Goal: Information Seeking & Learning: Compare options

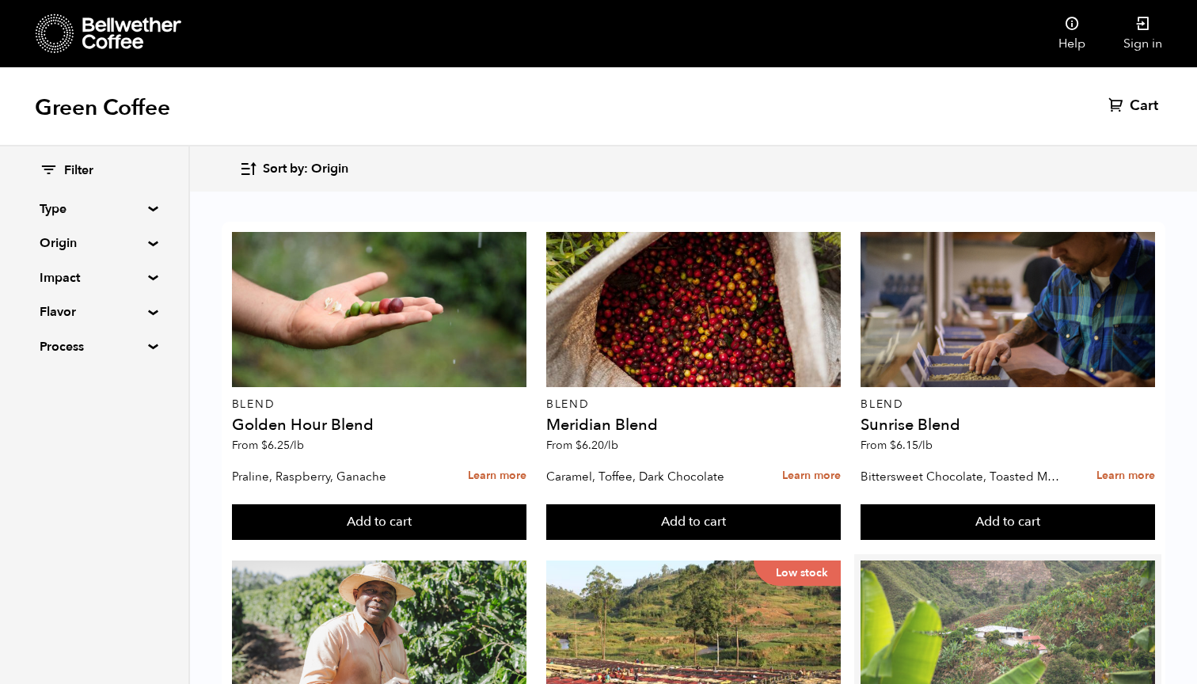
scroll to position [343, 0]
click at [909, 560] on div at bounding box center [1007, 637] width 294 height 155
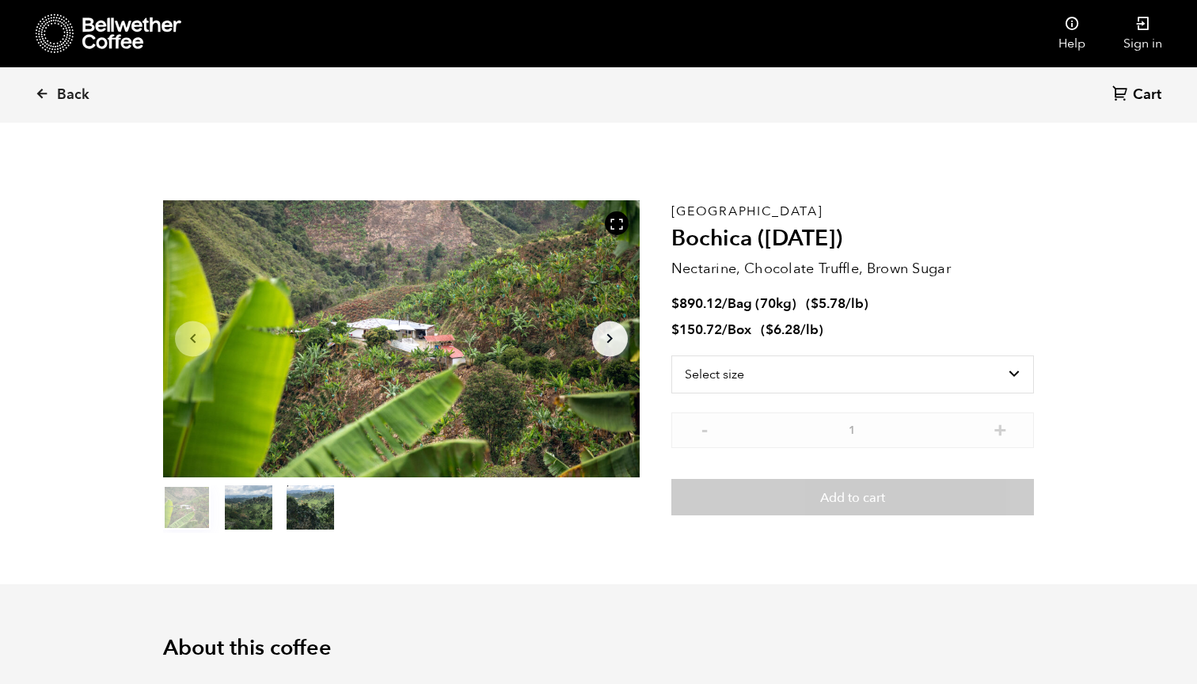
scroll to position [689, 843]
select select "bag"
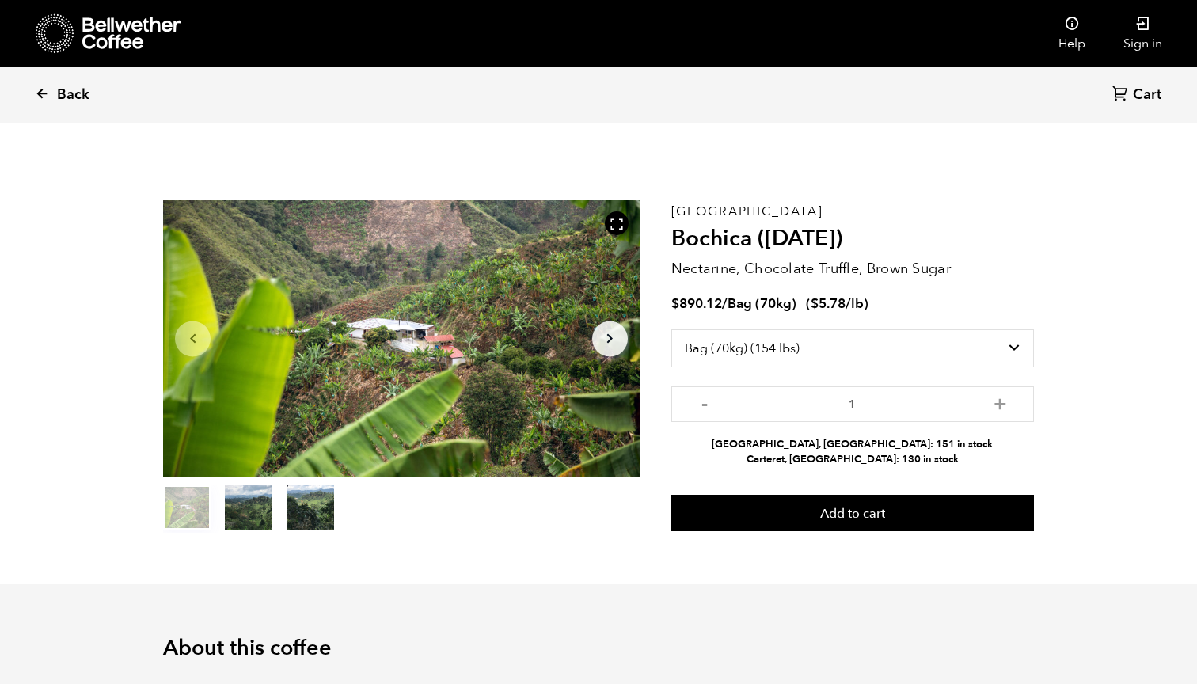
click at [70, 97] on span "Back" at bounding box center [73, 94] width 32 height 19
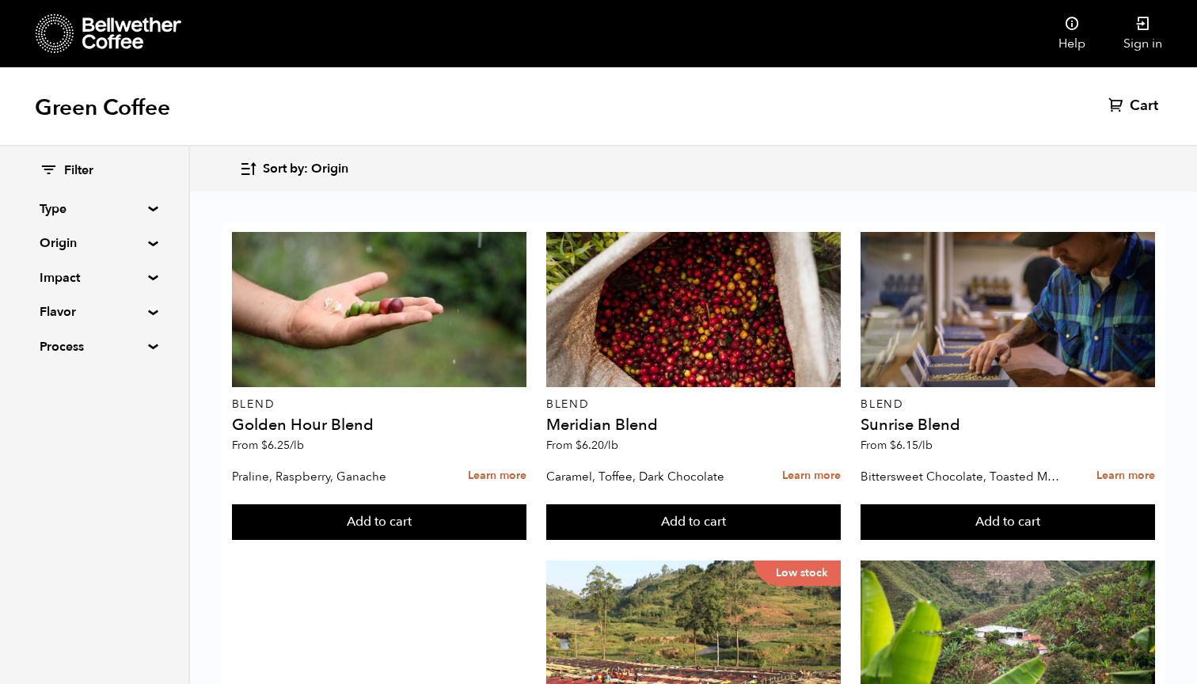
scroll to position [889, 0]
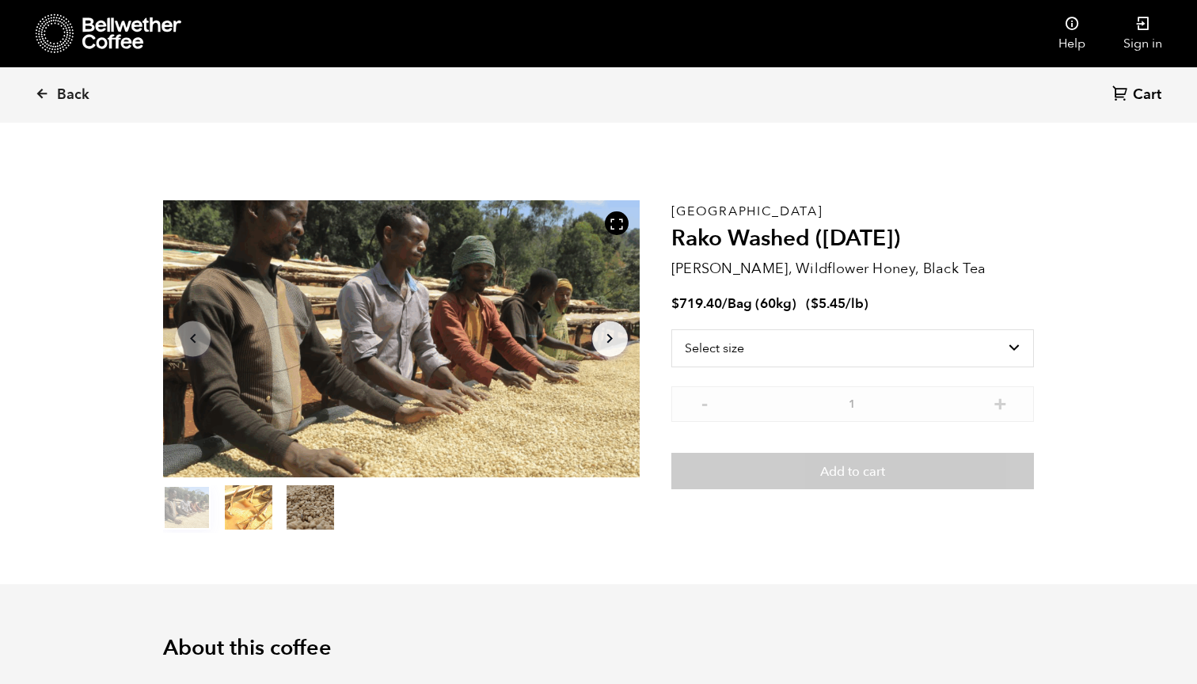
scroll to position [689, 843]
select select "bag-3"
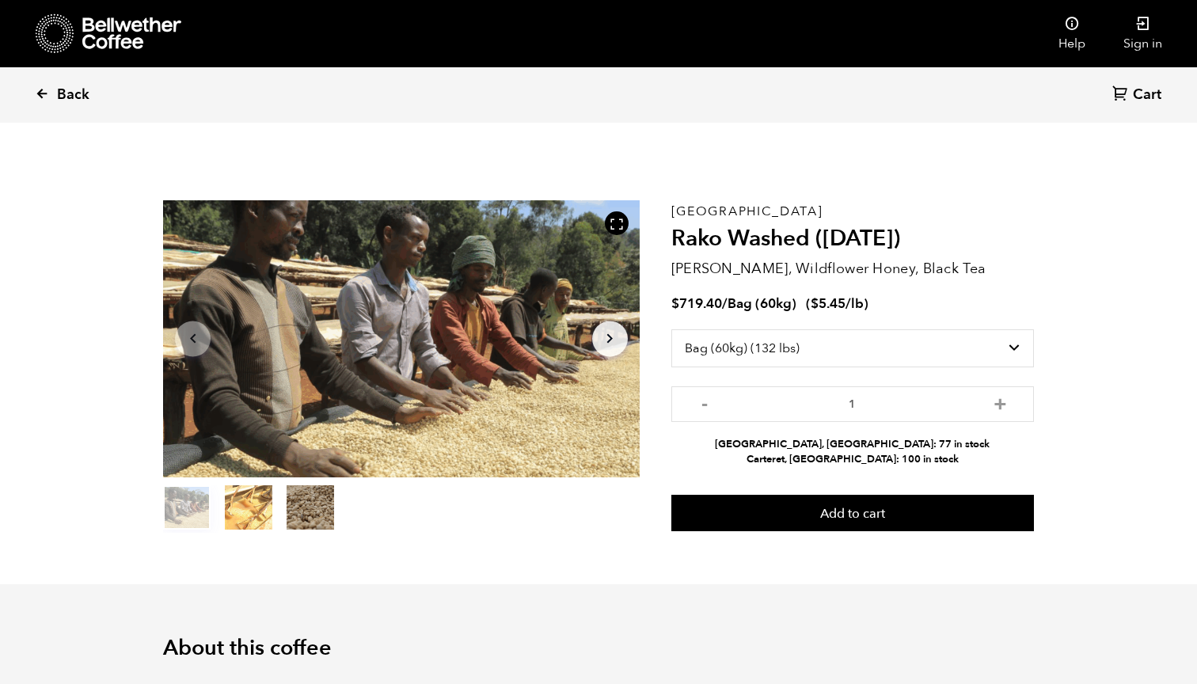
click at [48, 97] on icon at bounding box center [42, 93] width 14 height 14
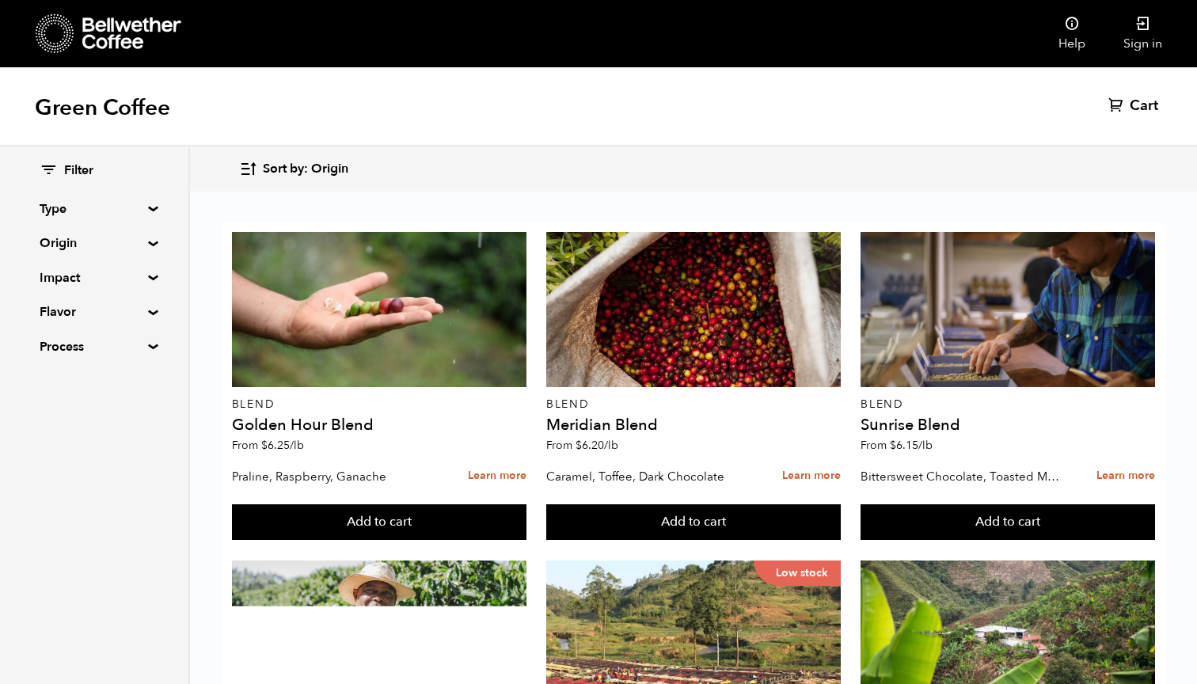
scroll to position [1240, 0]
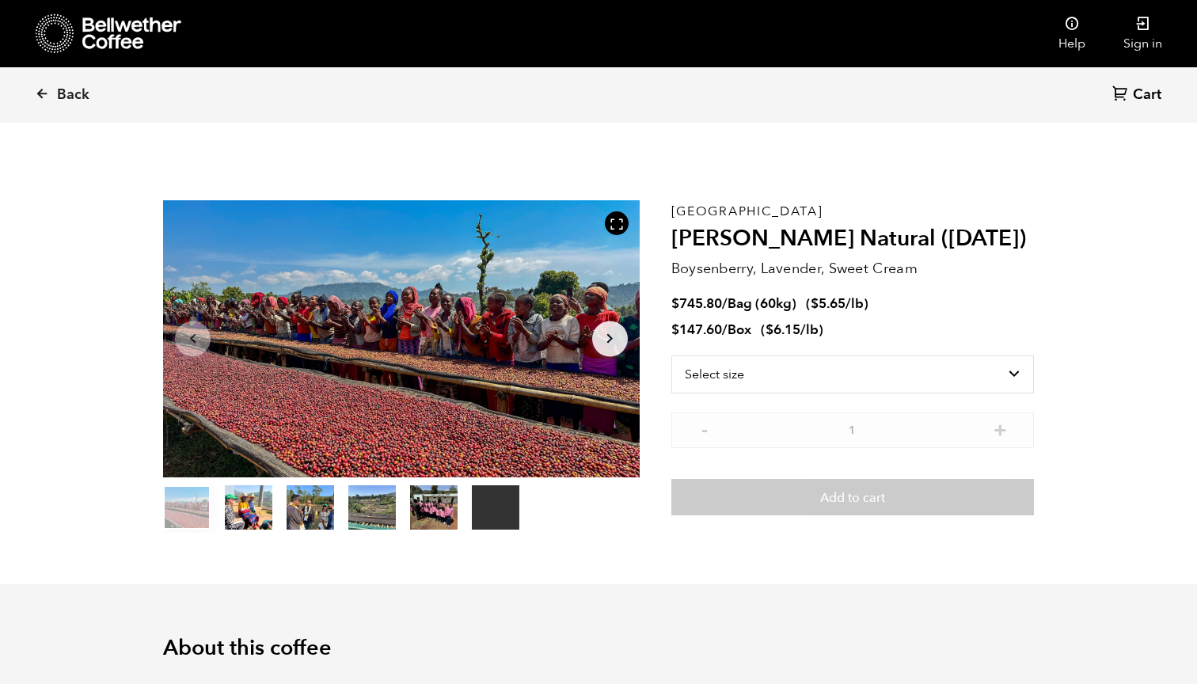
scroll to position [689, 843]
select select "bag-3"
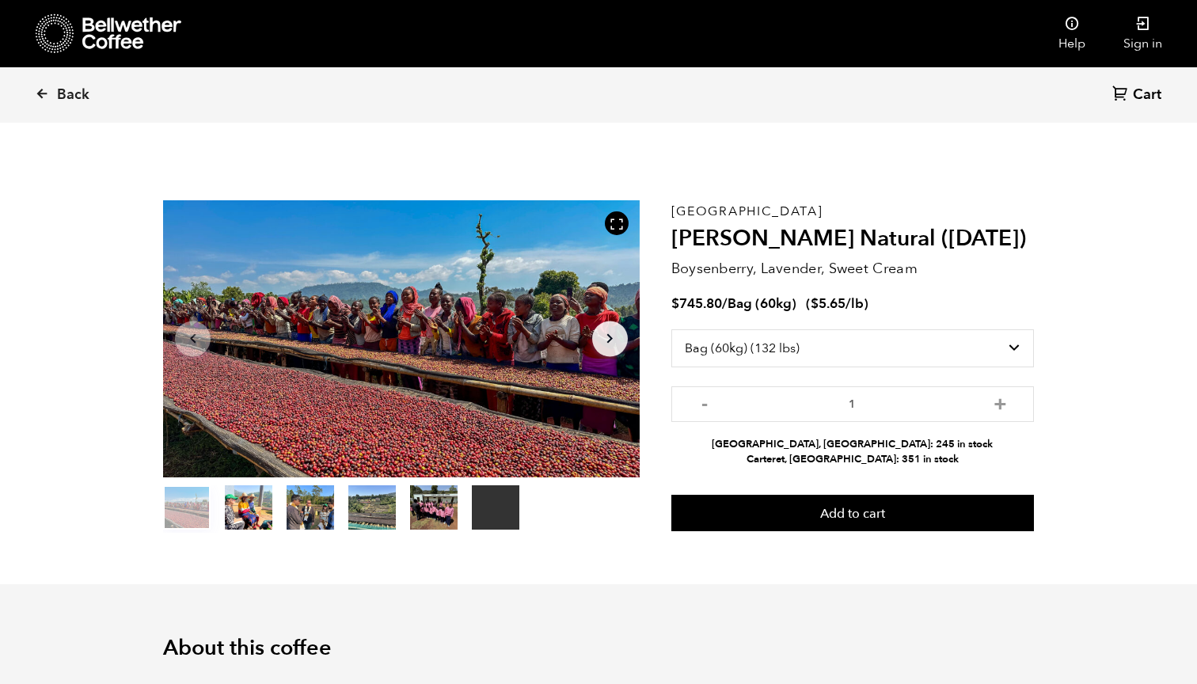
click at [1061, 275] on section "Your browser does not support the video tag. Item 1 of 6 Your browser does not …" at bounding box center [598, 366] width 950 height 435
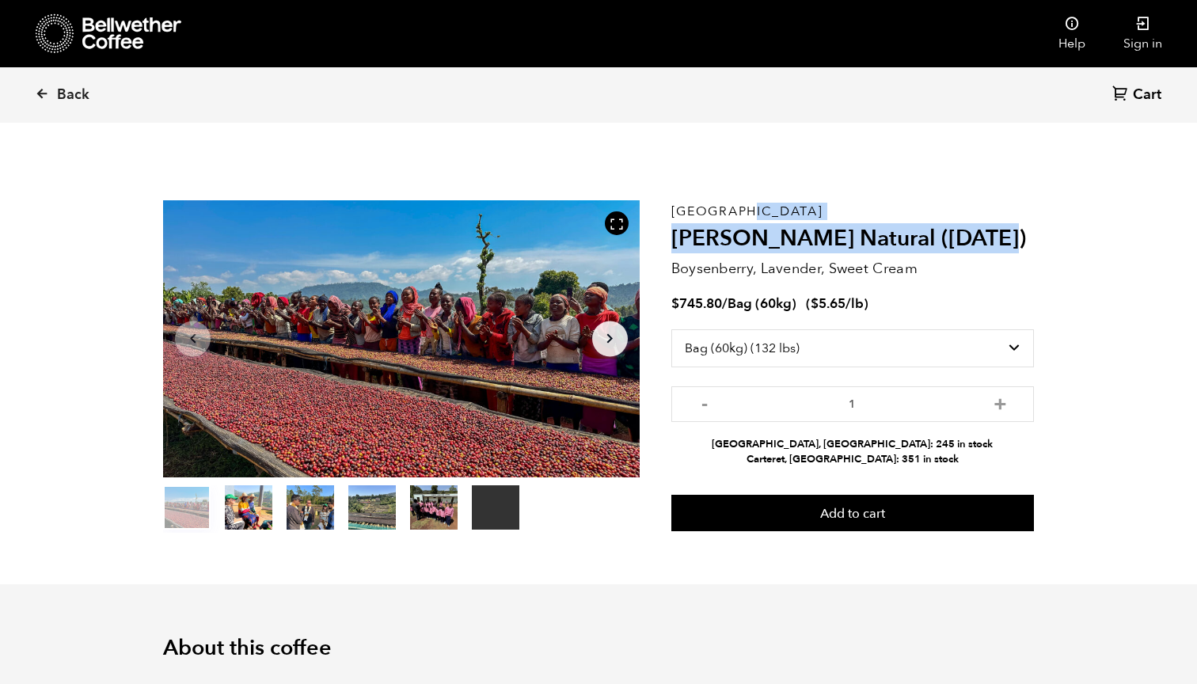
drag, startPoint x: 989, startPoint y: 242, endPoint x: 673, endPoint y: 208, distance: 317.6
click at [673, 208] on div "Ethiopia Shanta Golba Natural (OCT 24) Boysenberry, Lavender, Sweet Cream $ 745…" at bounding box center [852, 366] width 362 height 332
copy div "Ethiopia Shanta Golba Natural (OCT 24)"
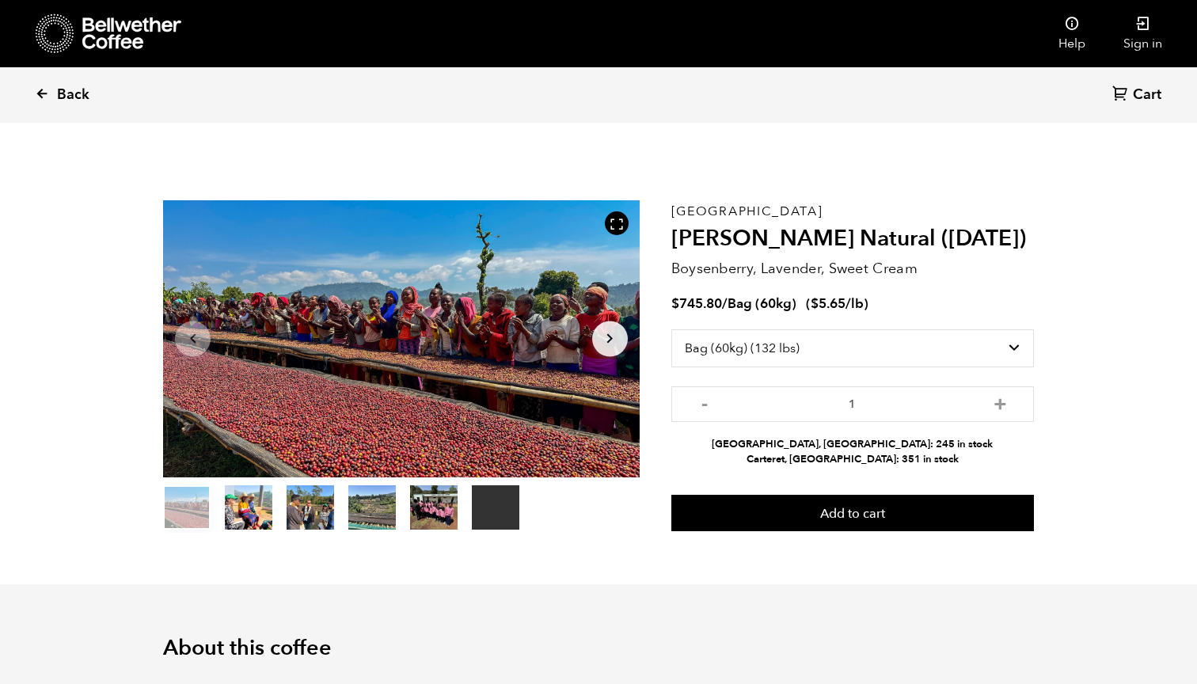
click at [55, 89] on link "Back" at bounding box center [84, 95] width 98 height 54
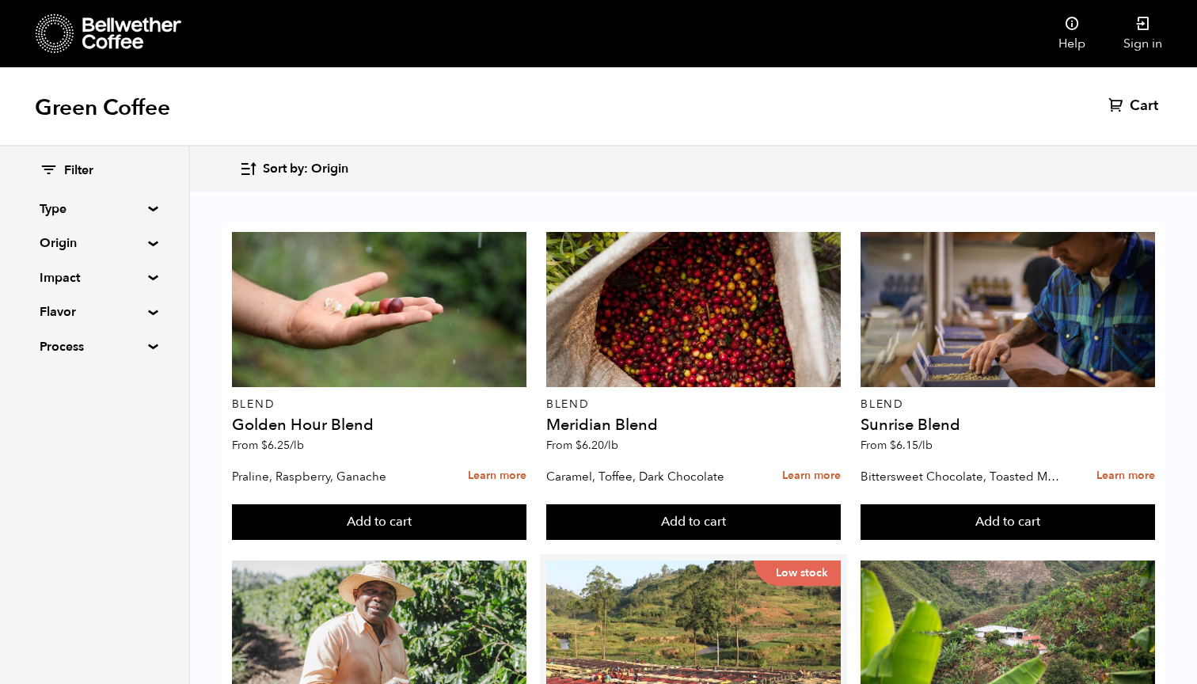
scroll to position [427, 0]
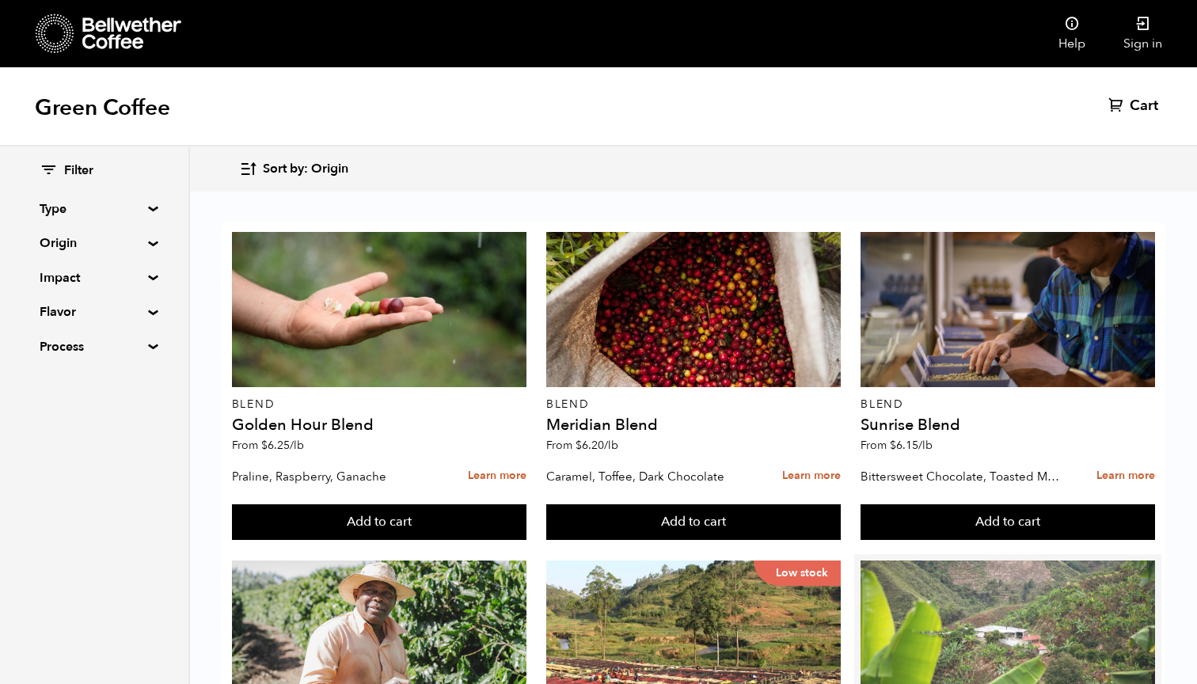
click at [961, 560] on div at bounding box center [1007, 637] width 294 height 155
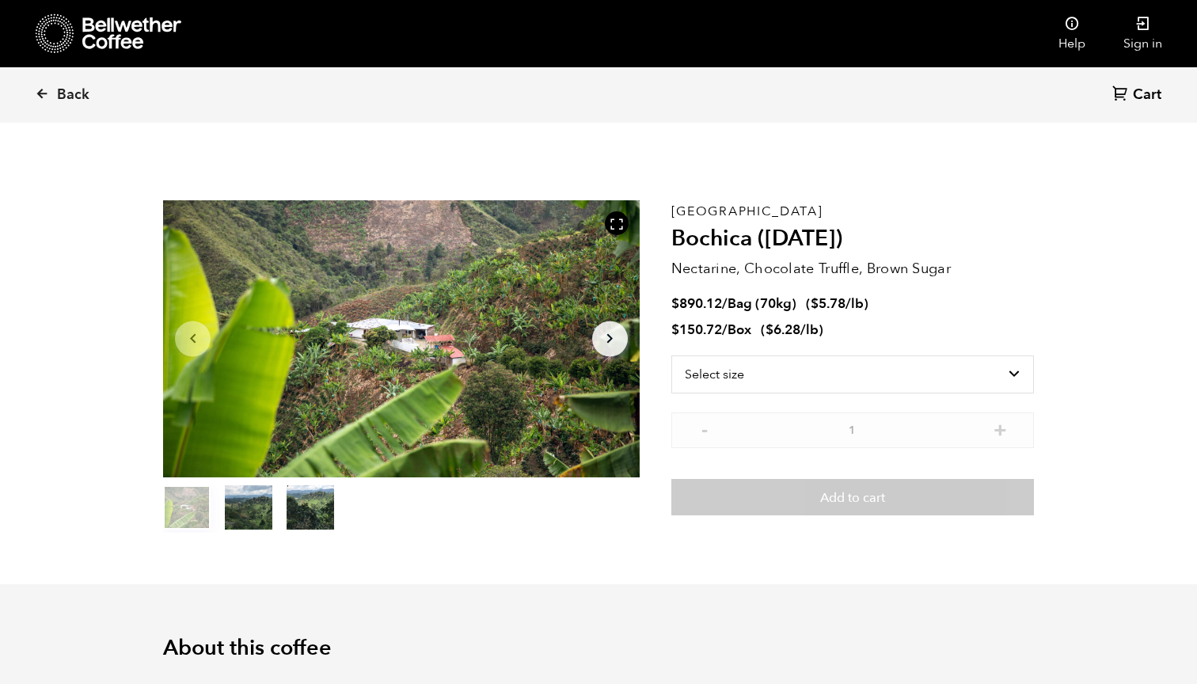
scroll to position [689, 843]
select select "bag"
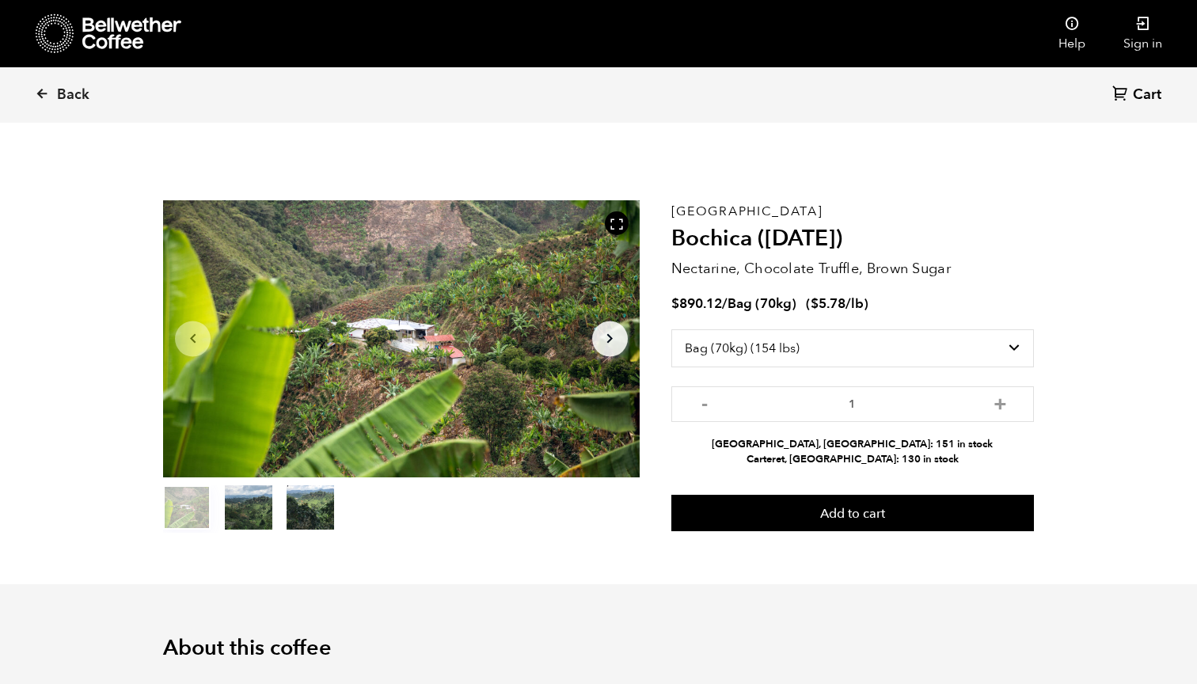
click at [993, 253] on div "Colombia Bochica (JUN 25) Nectarine, Chocolate Truffle, Brown Sugar $ 890.12 / …" at bounding box center [852, 366] width 362 height 332
drag, startPoint x: 855, startPoint y: 240, endPoint x: 674, endPoint y: 207, distance: 184.3
click at [674, 207] on div "Colombia Bochica (JUN 25) Nectarine, Chocolate Truffle, Brown Sugar $ 890.12 / …" at bounding box center [852, 366] width 362 height 332
copy div "Colombia Bochica (JUN 25)"
click at [44, 92] on icon at bounding box center [42, 93] width 14 height 14
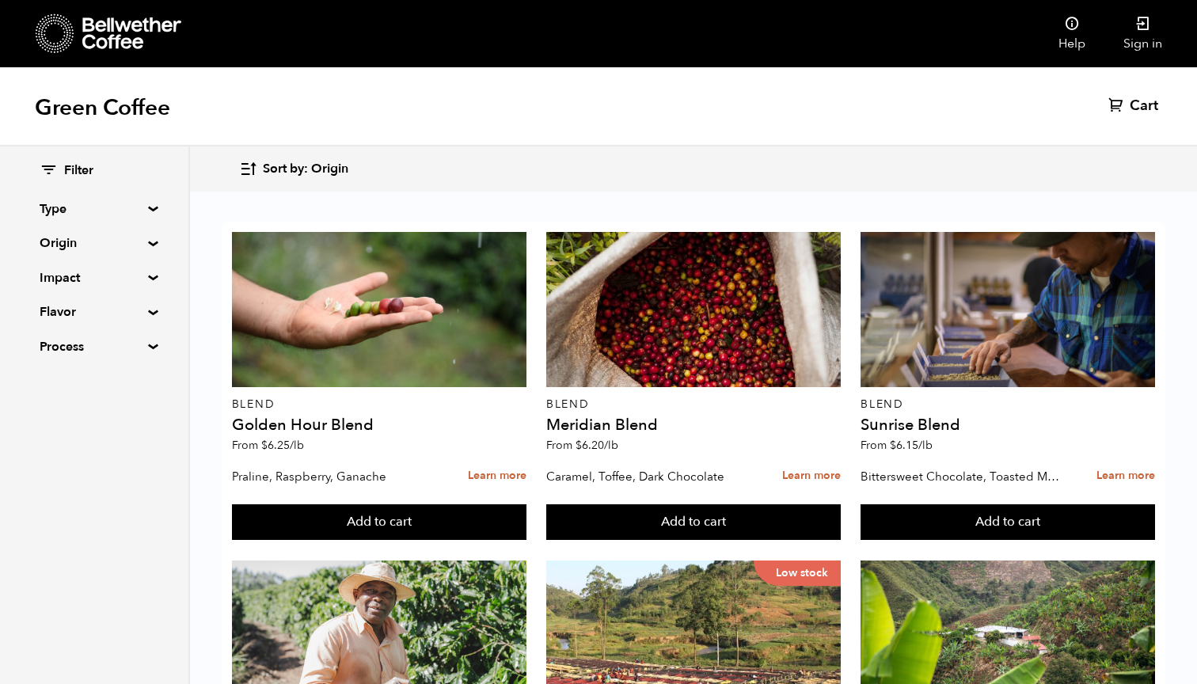
scroll to position [1228, 0]
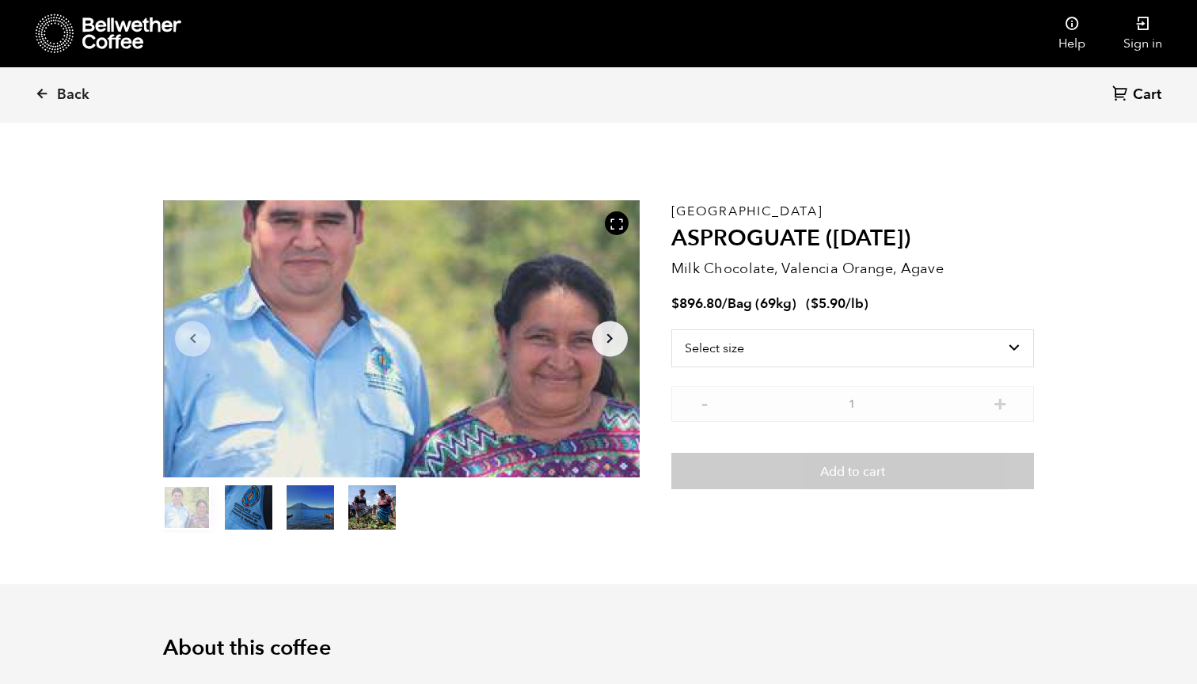
scroll to position [689, 843]
select select "bag-2"
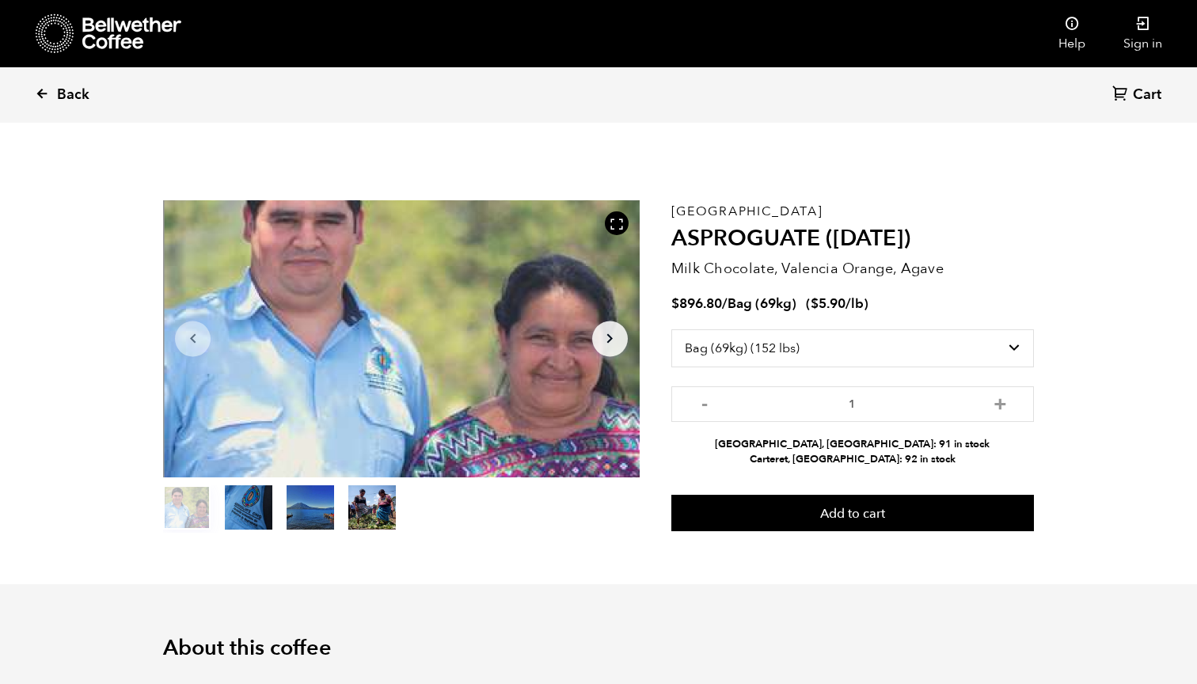
click at [59, 94] on span "Back" at bounding box center [73, 94] width 32 height 19
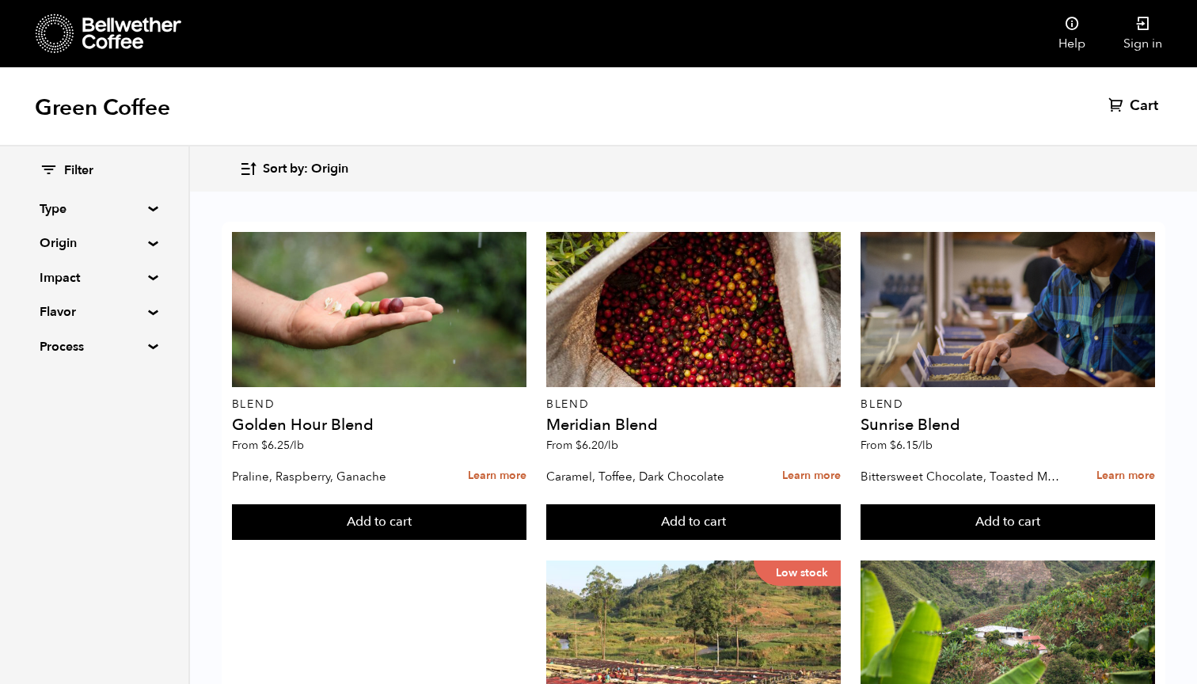
scroll to position [1390, 0]
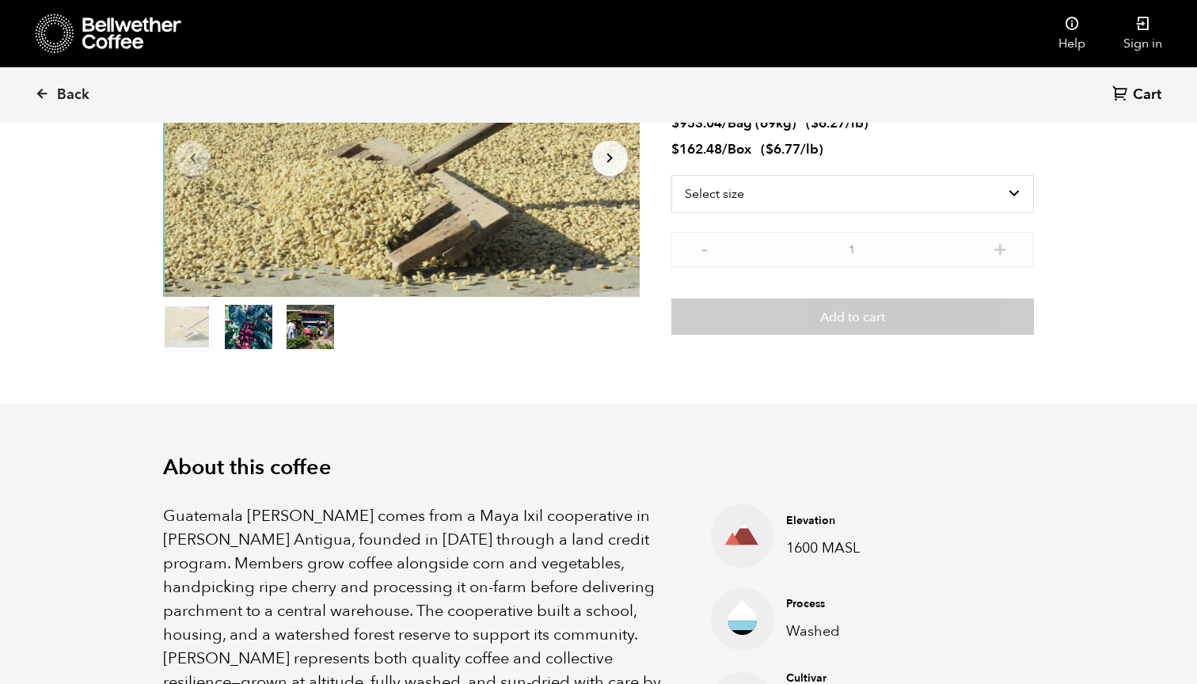
scroll to position [170, 0]
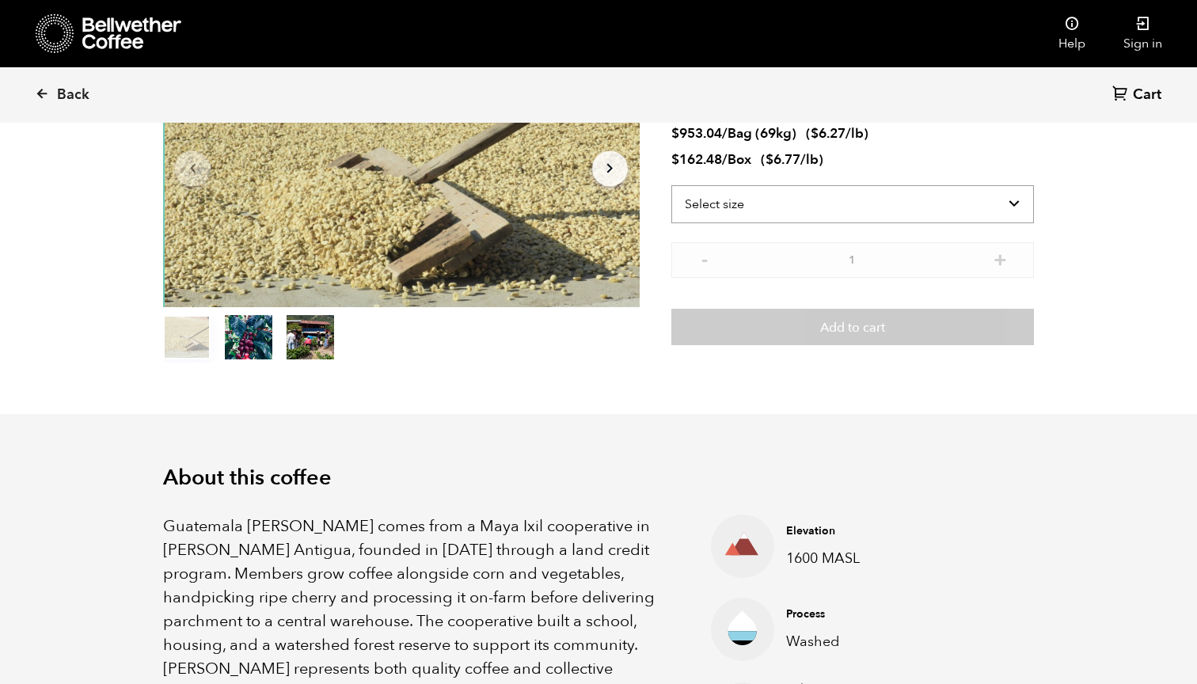
select select "bag-2"
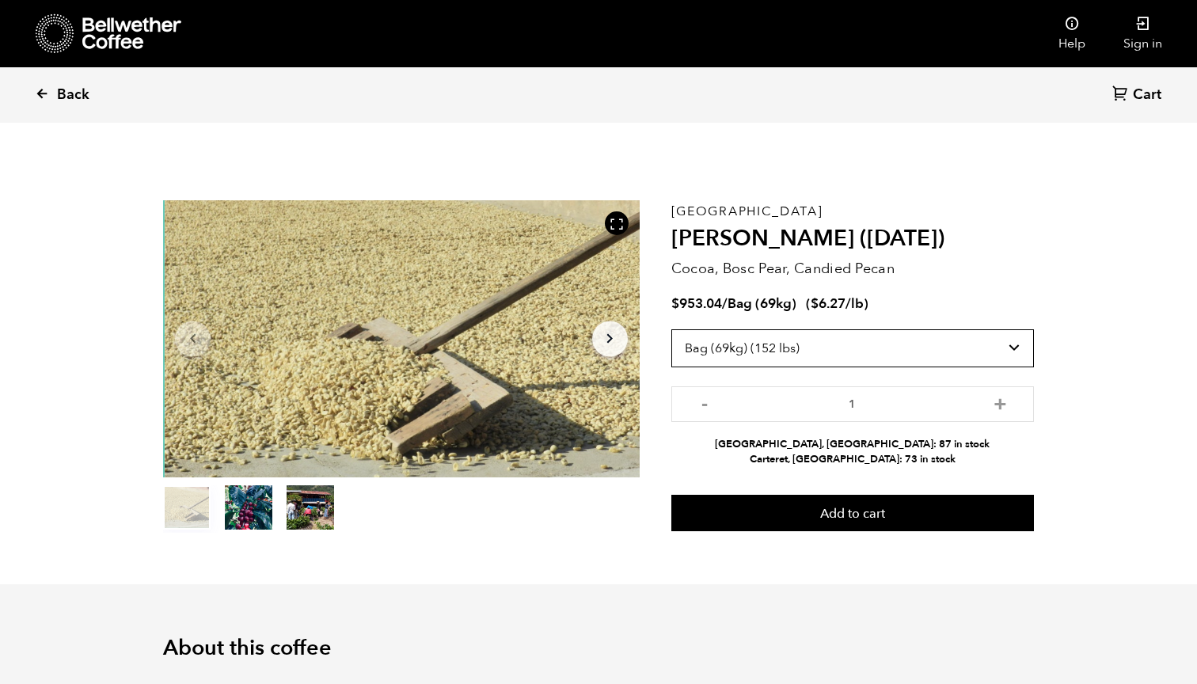
scroll to position [0, 0]
click at [64, 94] on span "Back" at bounding box center [73, 94] width 32 height 19
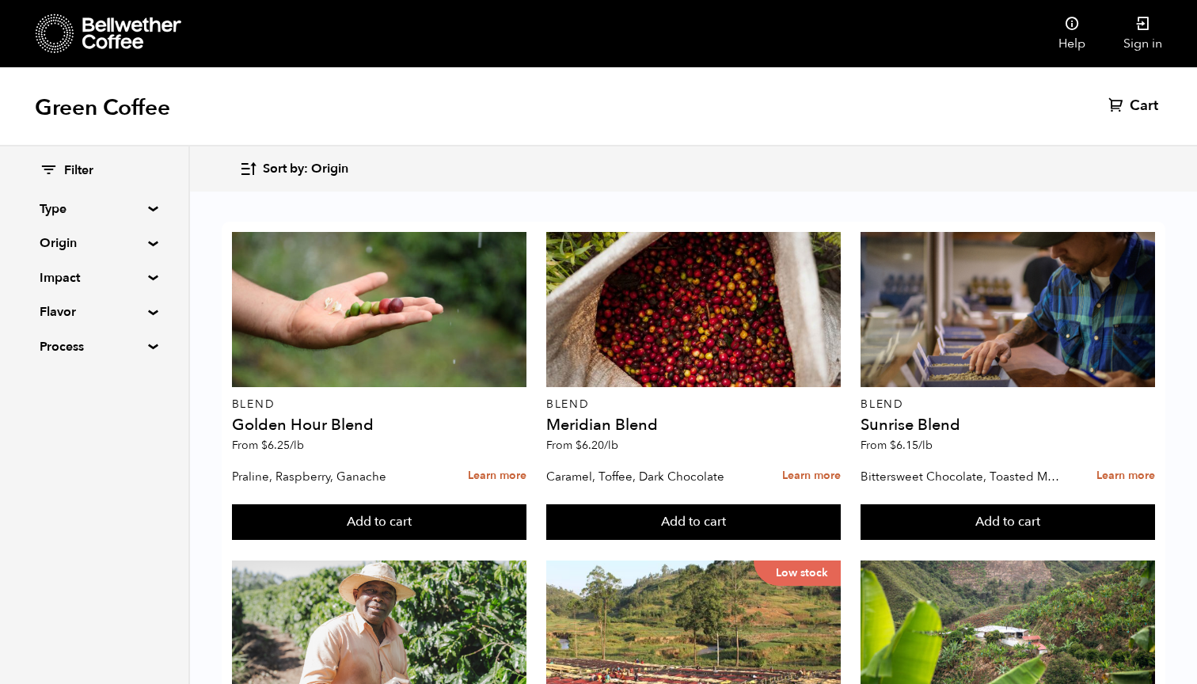
scroll to position [1311, 0]
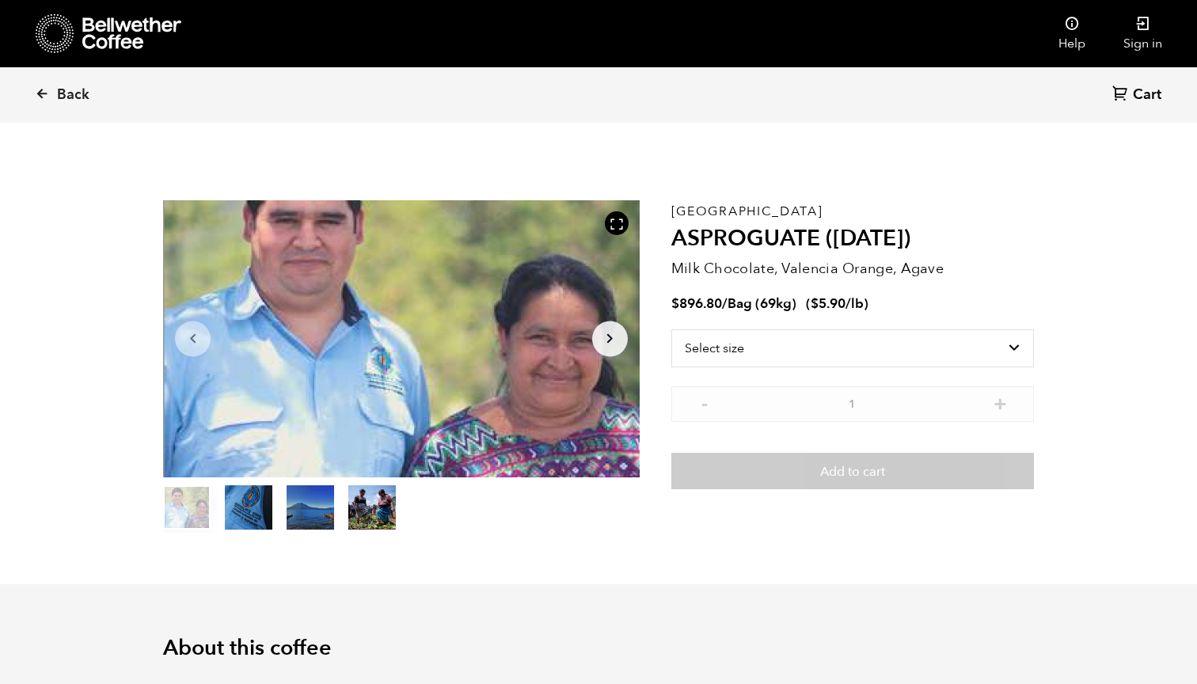
scroll to position [689, 843]
select select "bag-2"
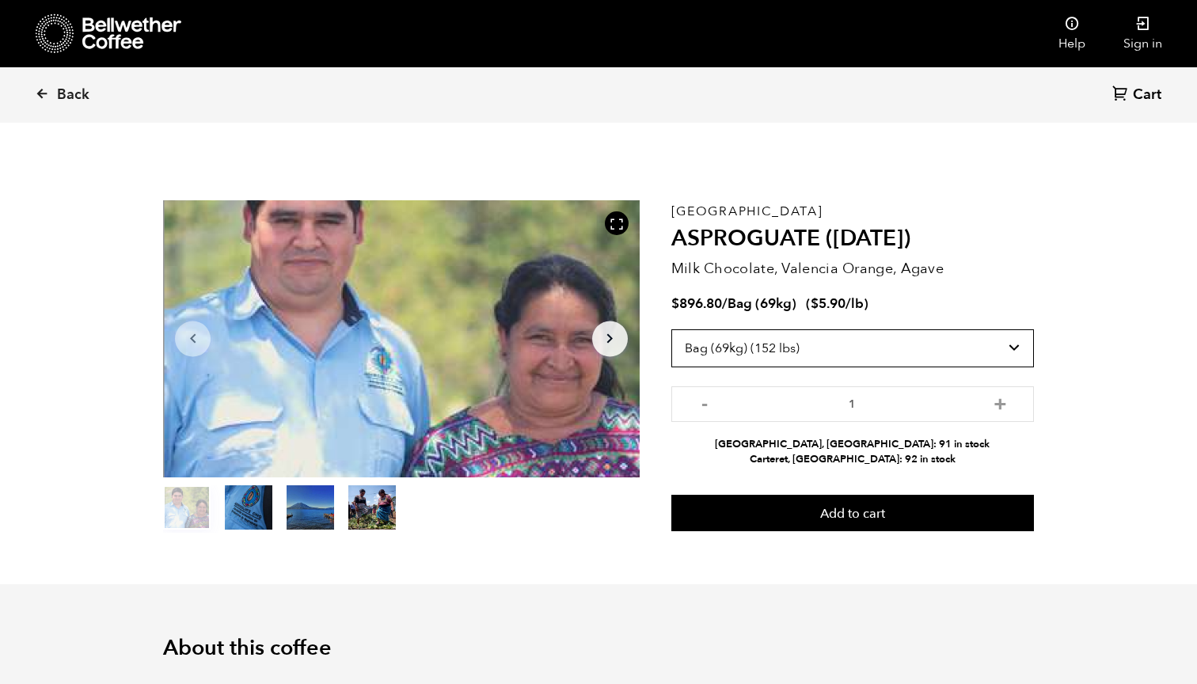
scroll to position [0, 0]
click at [916, 237] on h2 "ASPROGUATE ([DATE])" at bounding box center [852, 239] width 362 height 27
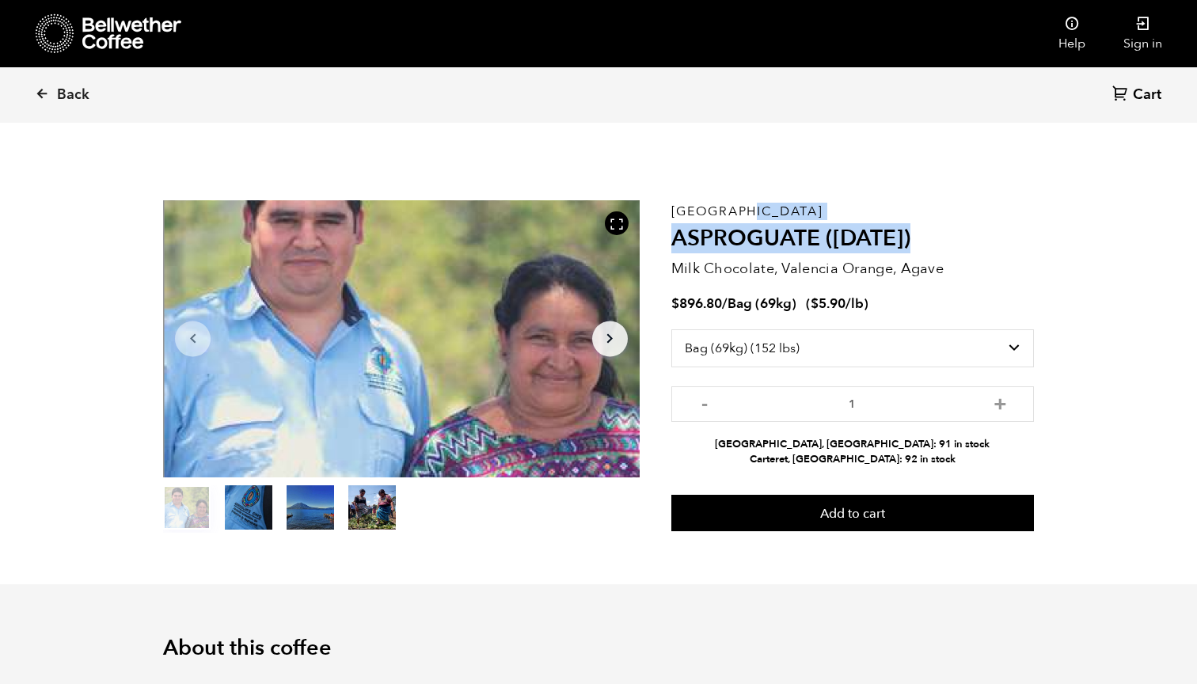
drag, startPoint x: 916, startPoint y: 237, endPoint x: 674, endPoint y: 208, distance: 243.9
click at [674, 208] on div "Guatemala ASPROGUATE ([DATE]) Milk Chocolate, Valencia Orange, Agave $ 896.80 /…" at bounding box center [852, 366] width 362 height 332
copy div "Guatemala ASPROGUATE ([DATE])"
